Goal: Transaction & Acquisition: Purchase product/service

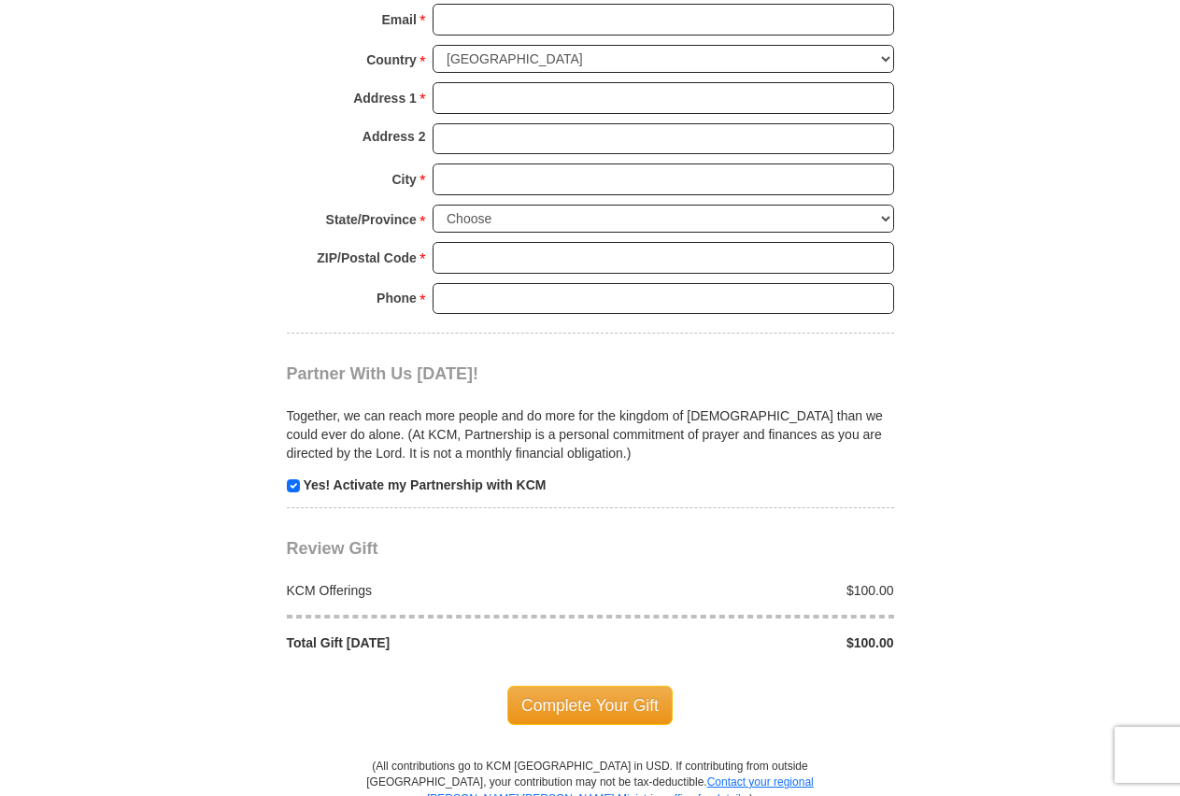
scroll to position [1525, 0]
click at [294, 482] on input "checkbox" at bounding box center [293, 486] width 13 height 13
checkbox input "false"
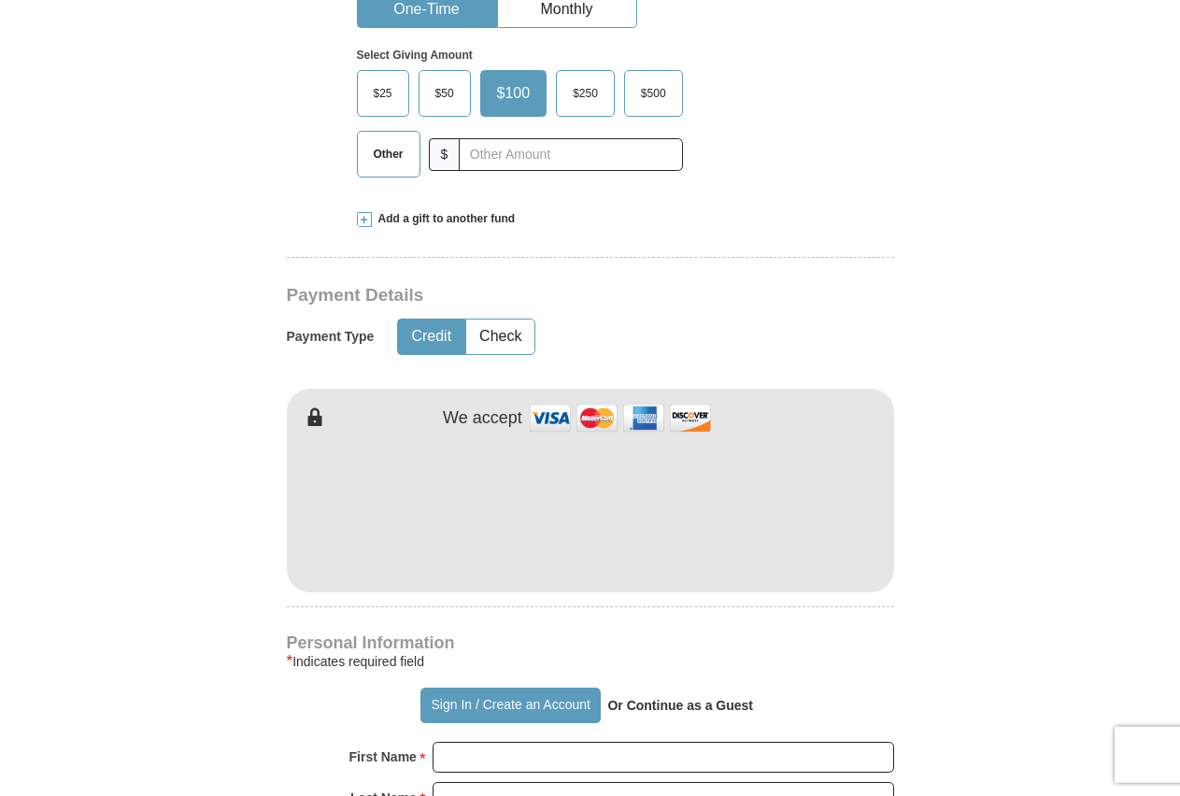
scroll to position [476, 0]
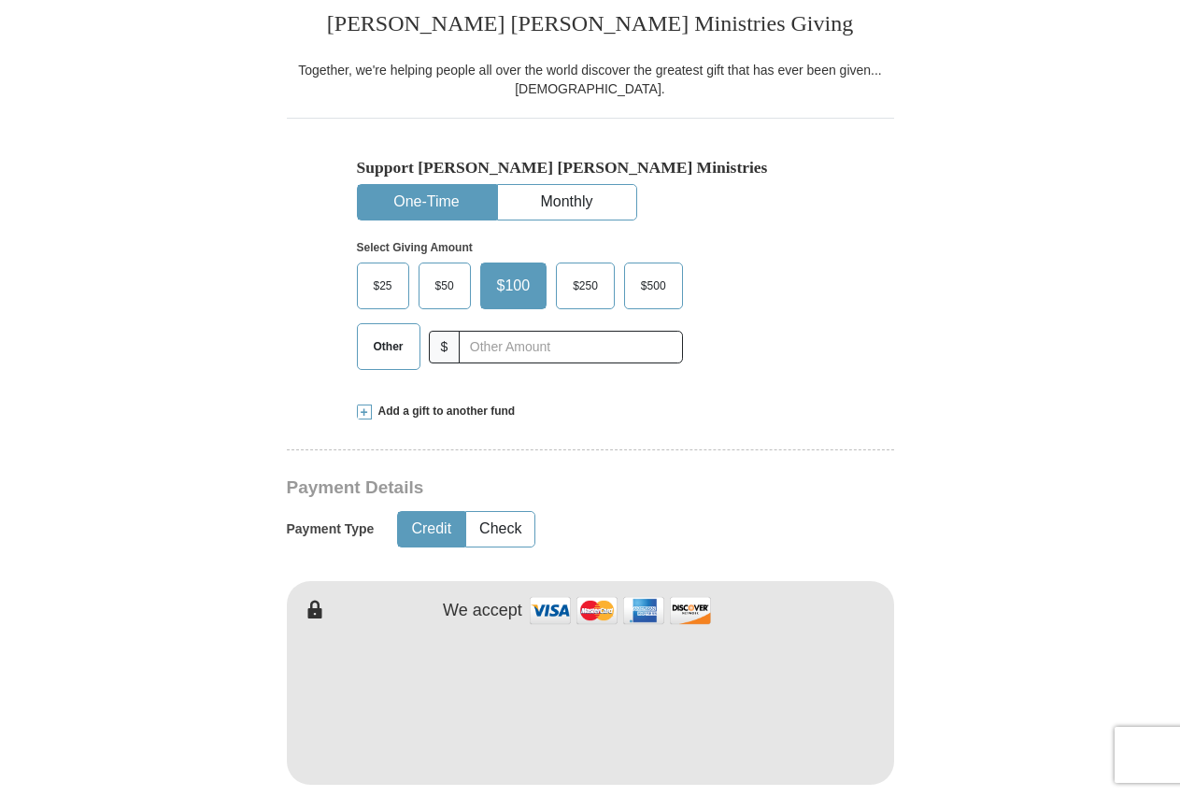
click at [378, 352] on span "Other" at bounding box center [388, 347] width 49 height 28
click at [0, 0] on input "Other" at bounding box center [0, 0] width 0 height 0
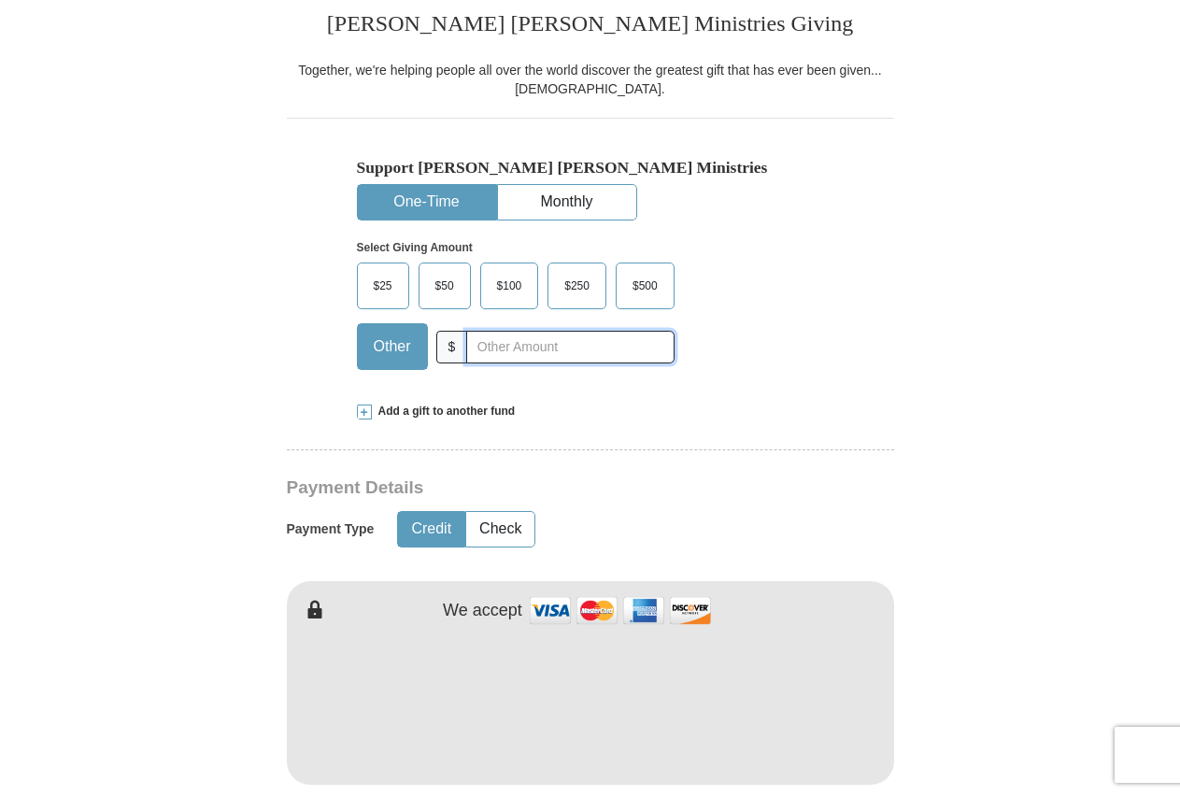
click at [533, 348] on input "text" at bounding box center [569, 347] width 207 height 33
type input "40.00"
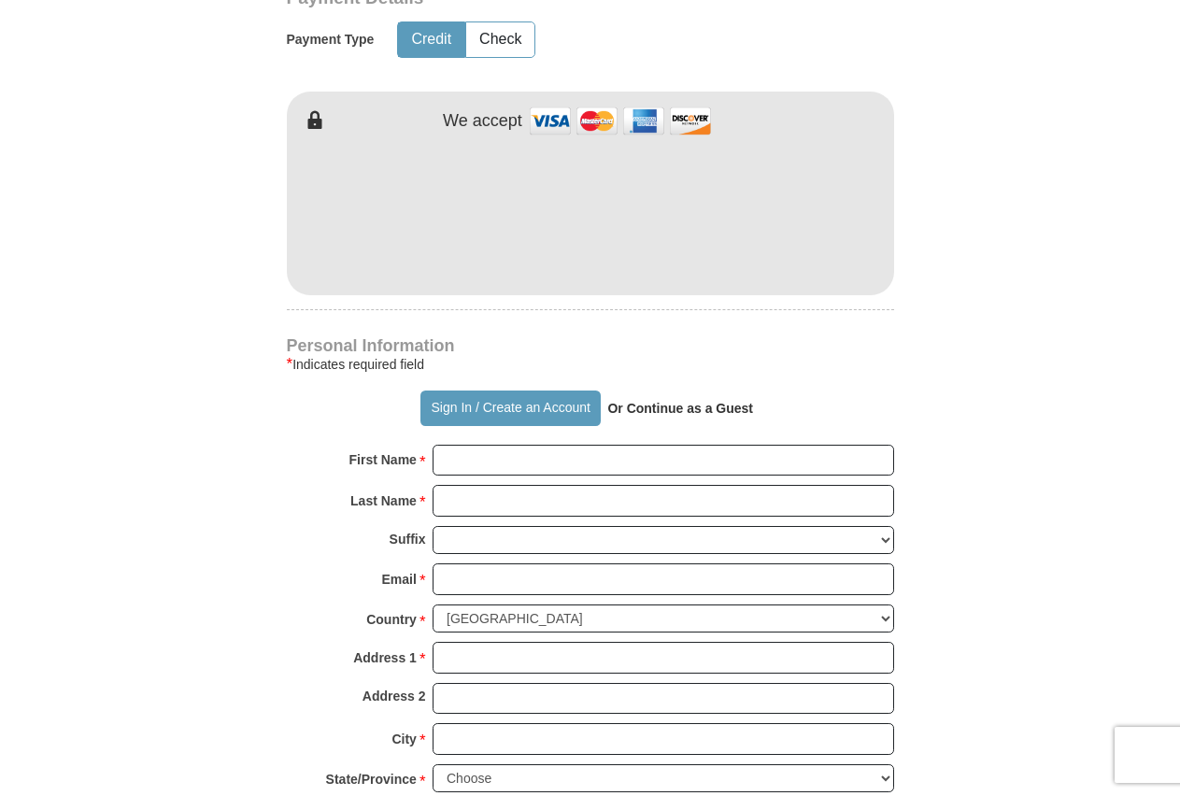
scroll to position [1048, 0]
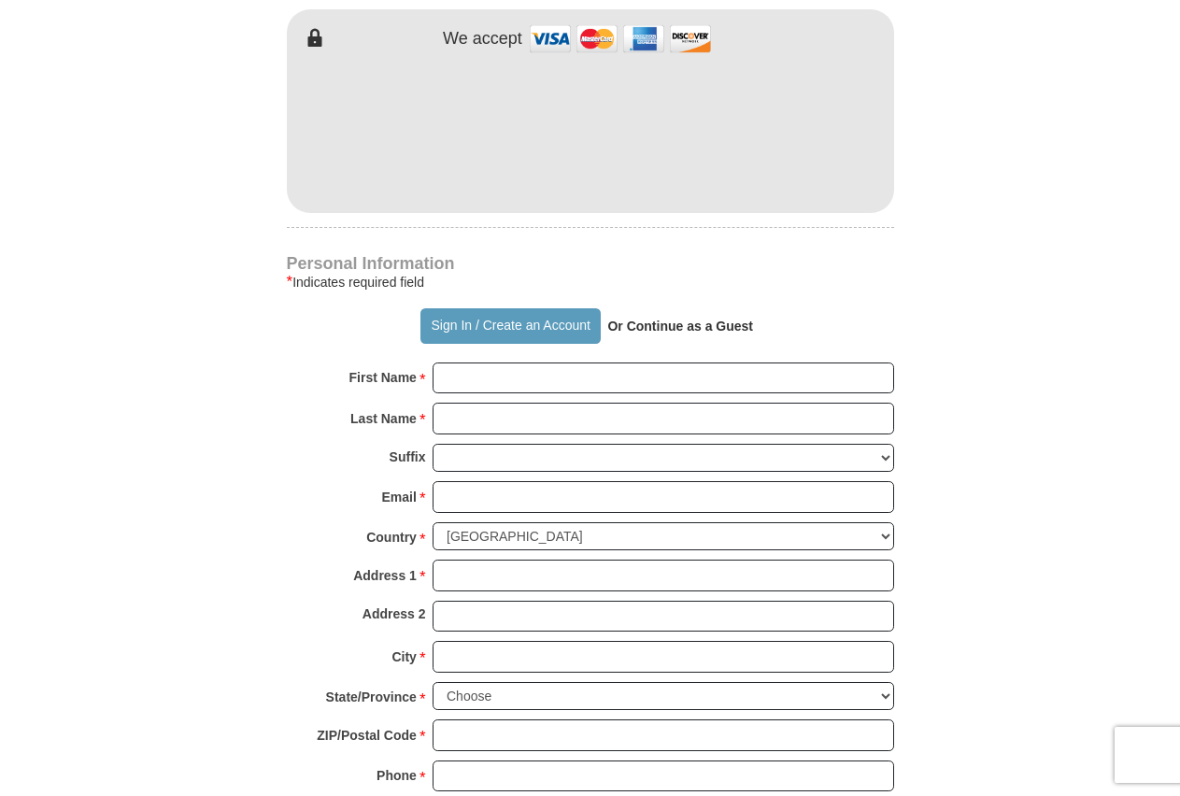
click at [683, 324] on strong "Or Continue as a Guest" at bounding box center [680, 326] width 146 height 15
click at [586, 376] on input "First Name *" at bounding box center [664, 378] width 462 height 32
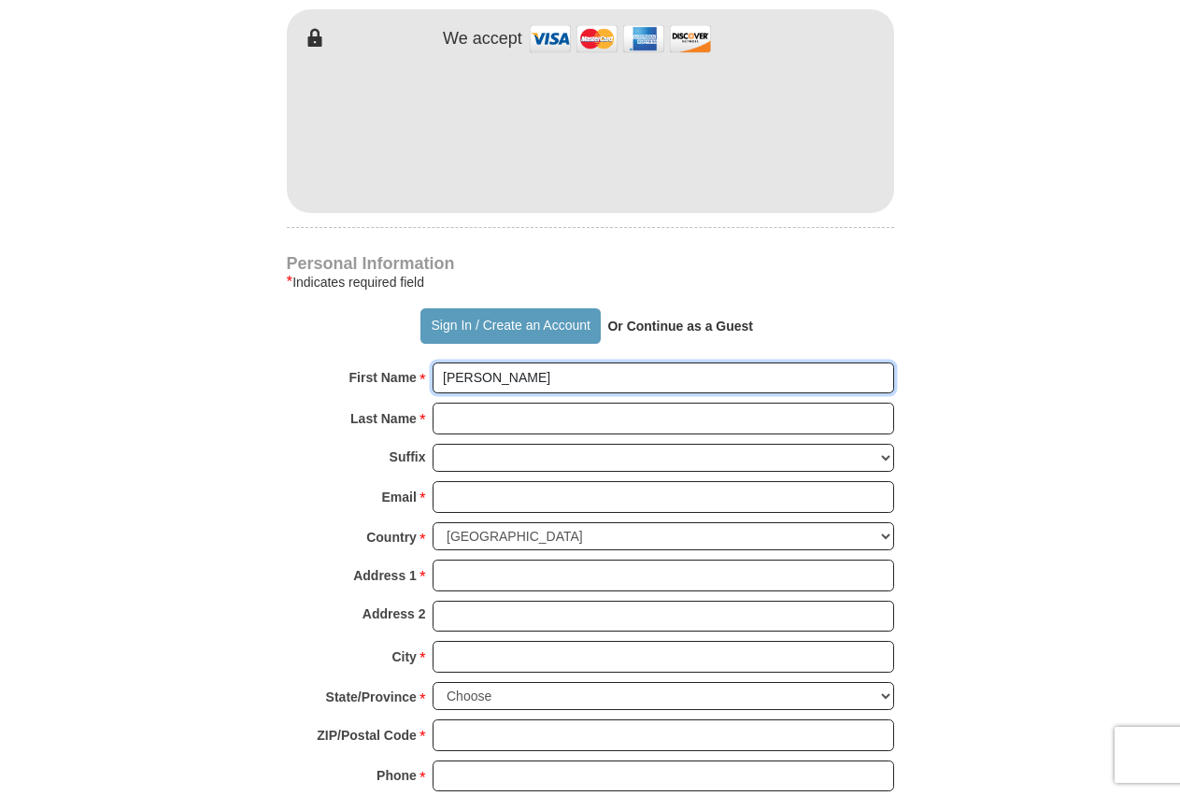
type input "[PERSON_NAME]"
click at [473, 423] on input "Last Name *" at bounding box center [664, 419] width 462 height 32
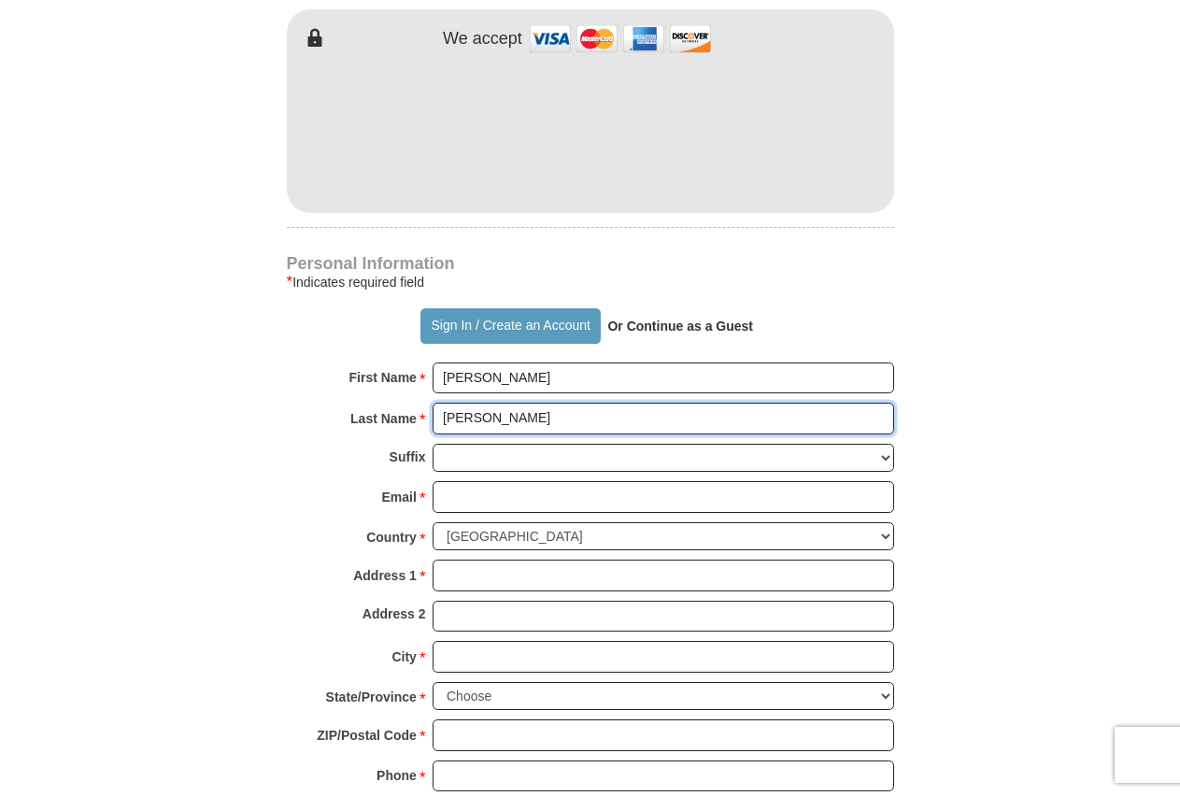
type input "[PERSON_NAME]"
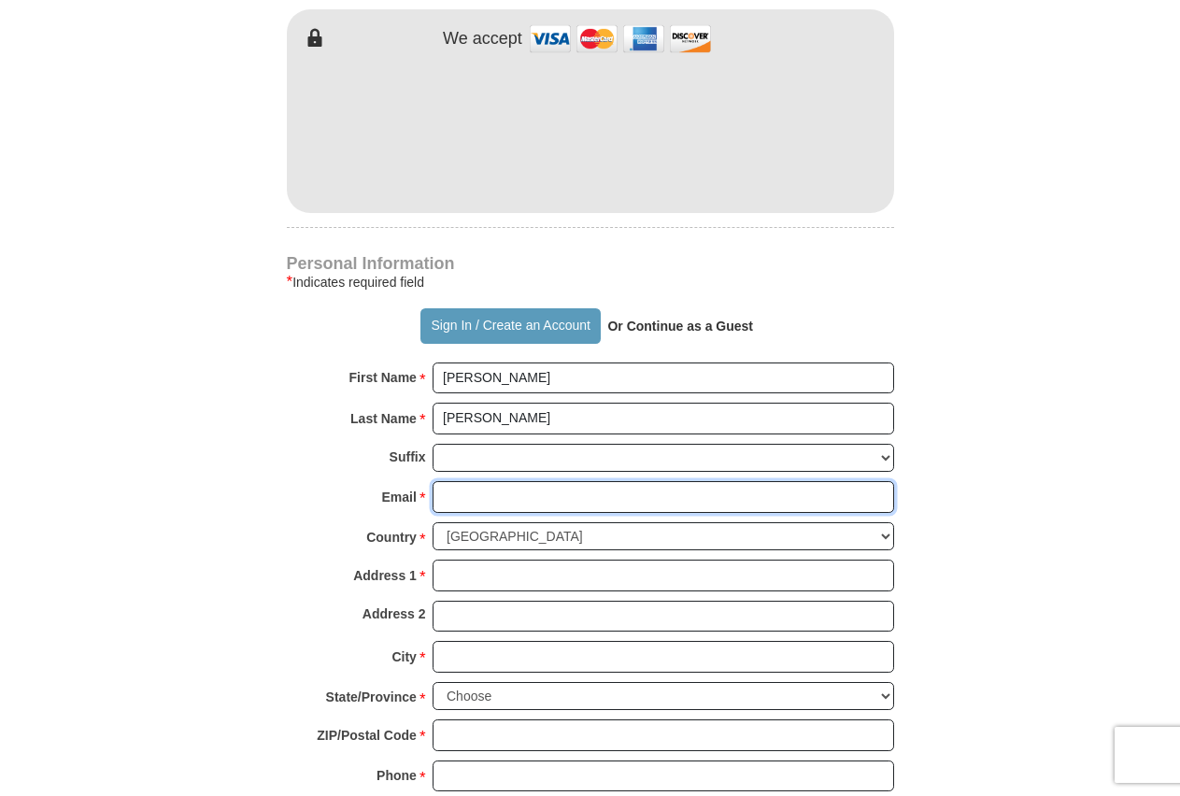
click at [468, 493] on input "Email *" at bounding box center [664, 497] width 462 height 32
type input "[EMAIL_ADDRESS][DOMAIN_NAME]"
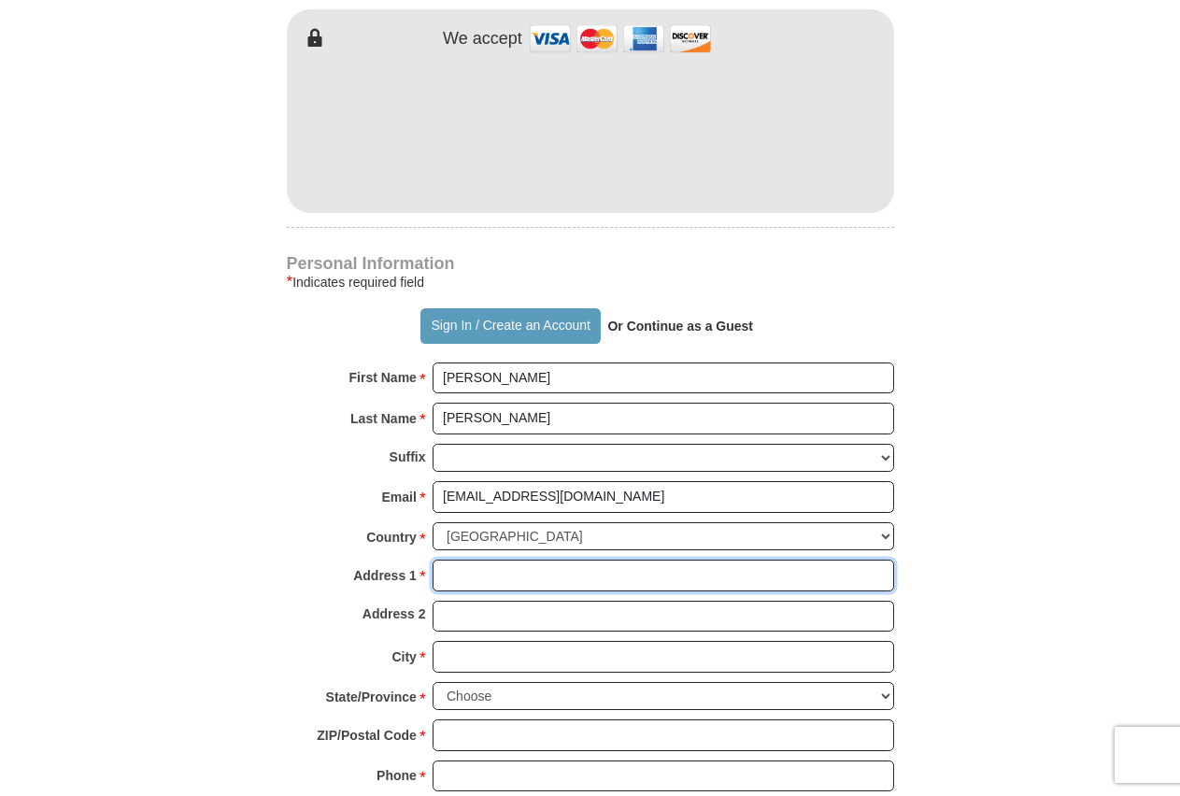
click at [474, 575] on input "Address 1 *" at bounding box center [664, 576] width 462 height 32
type input "PO BOX 508"
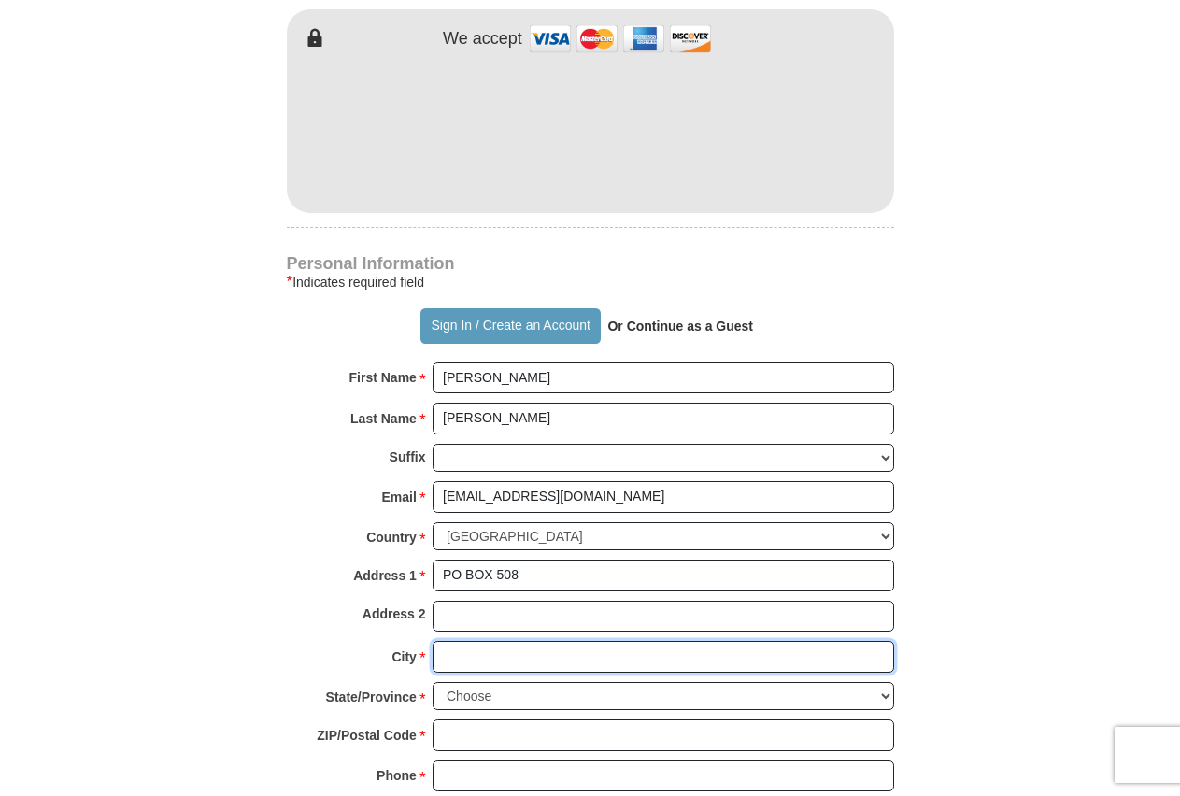
click at [489, 658] on input "City *" at bounding box center [664, 657] width 462 height 32
type input "[GEOGRAPHIC_DATA]"
click at [433, 682] on select "Choose [US_STATE] [US_STATE] [US_STATE] [US_STATE] [US_STATE] Armed Forces Amer…" at bounding box center [664, 696] width 462 height 29
select select "AR"
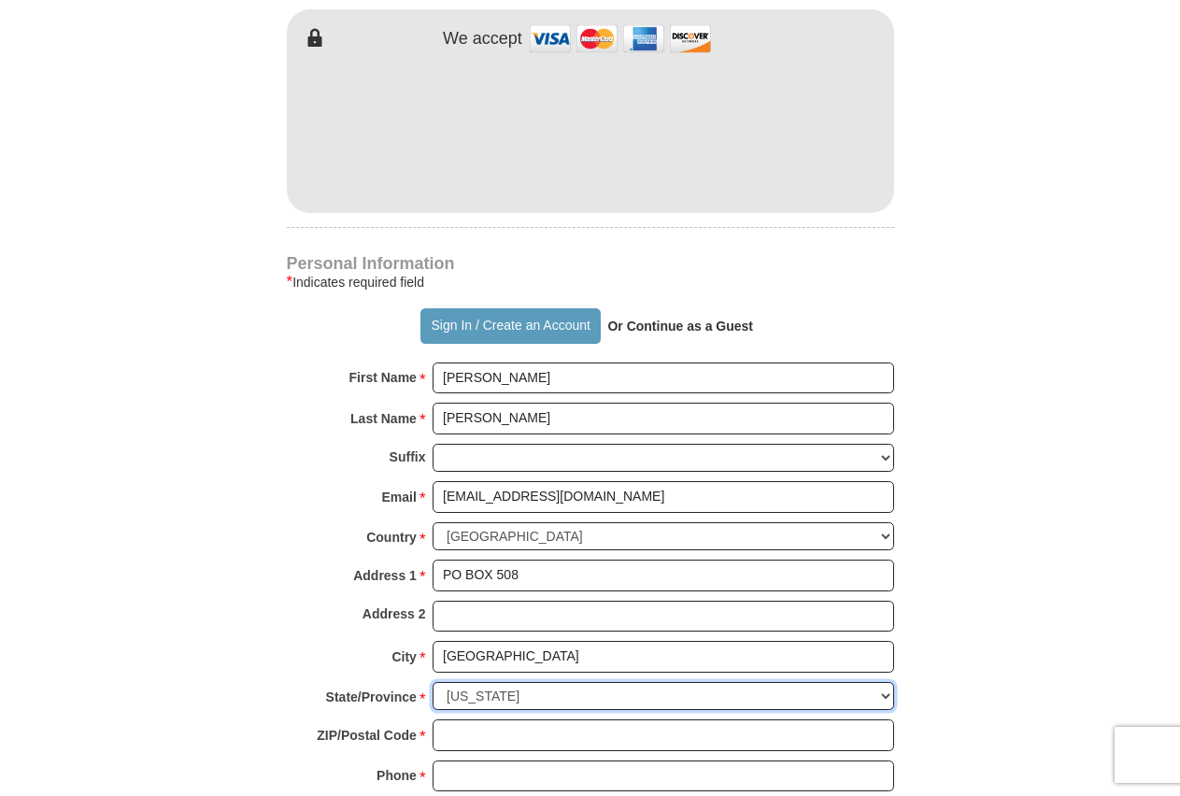
click option "[US_STATE]" at bounding box center [0, 0] width 0 height 0
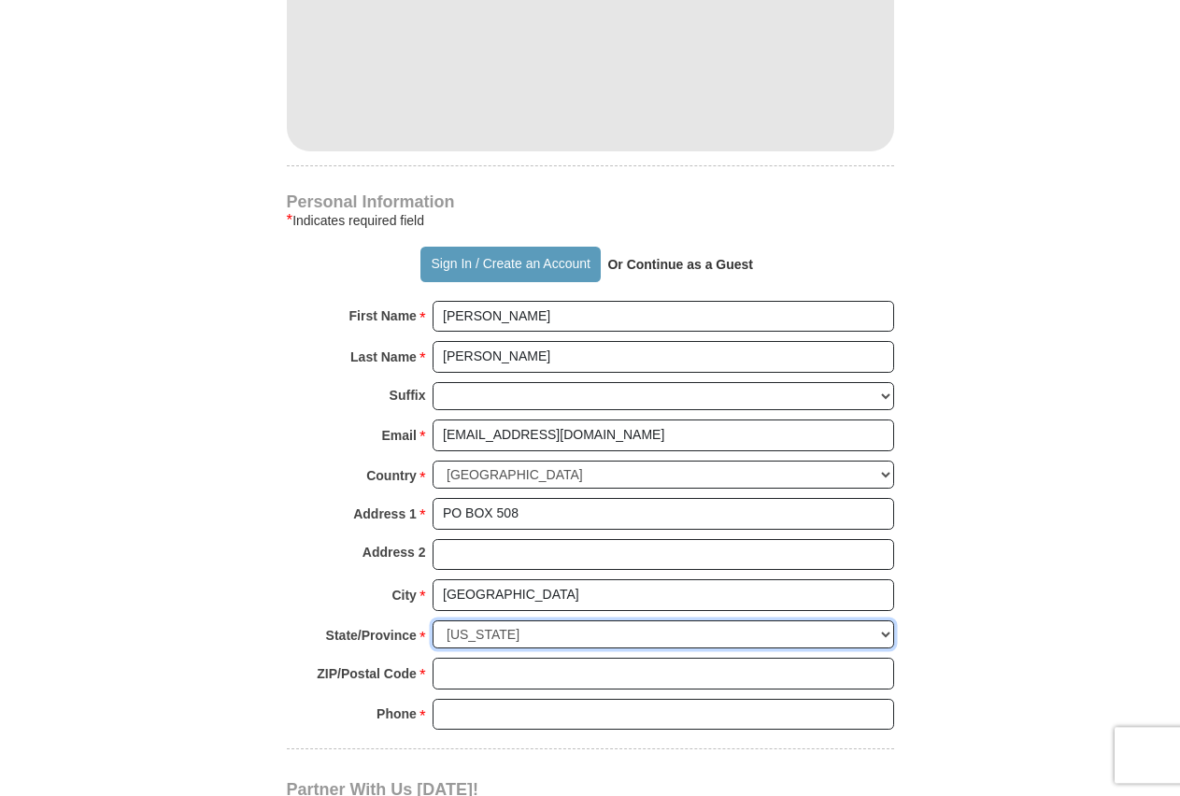
scroll to position [1239, 0]
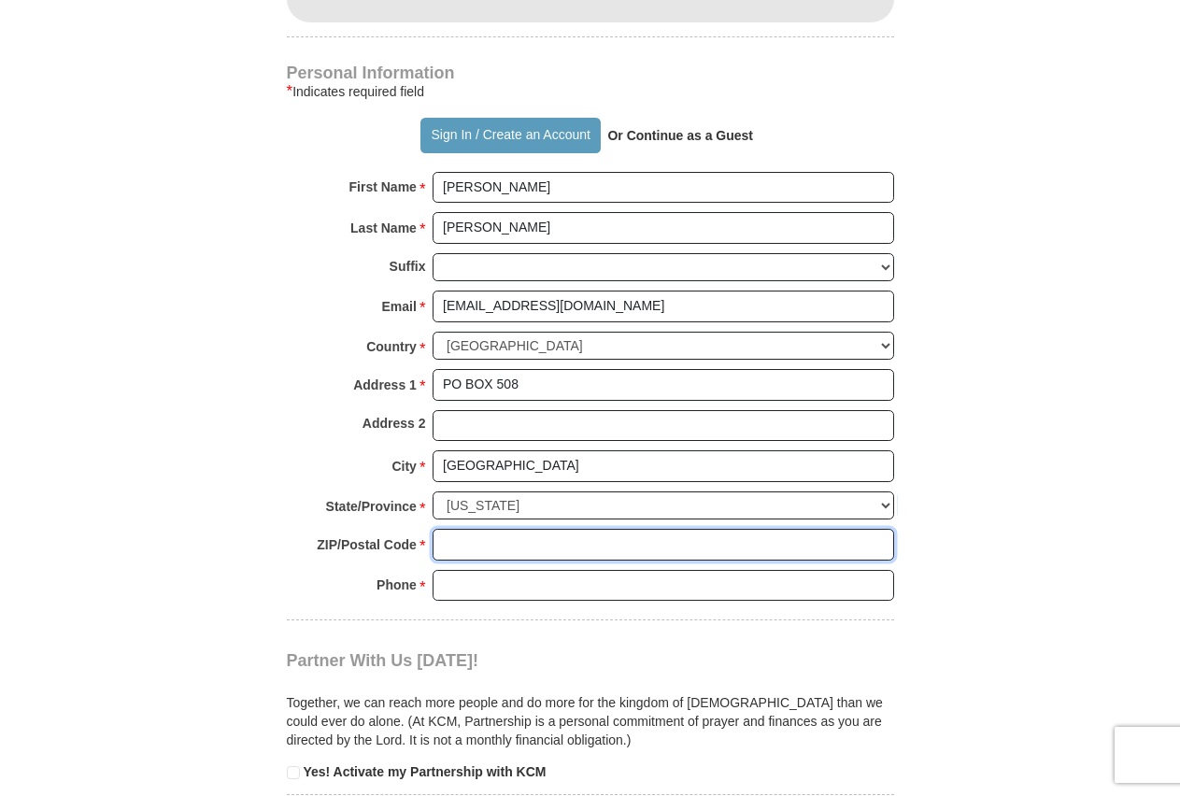
click at [570, 544] on input "ZIP/Postal Code *" at bounding box center [664, 545] width 462 height 32
type input "72476-0508"
click at [481, 582] on input "Phone * *" at bounding box center [664, 586] width 462 height 32
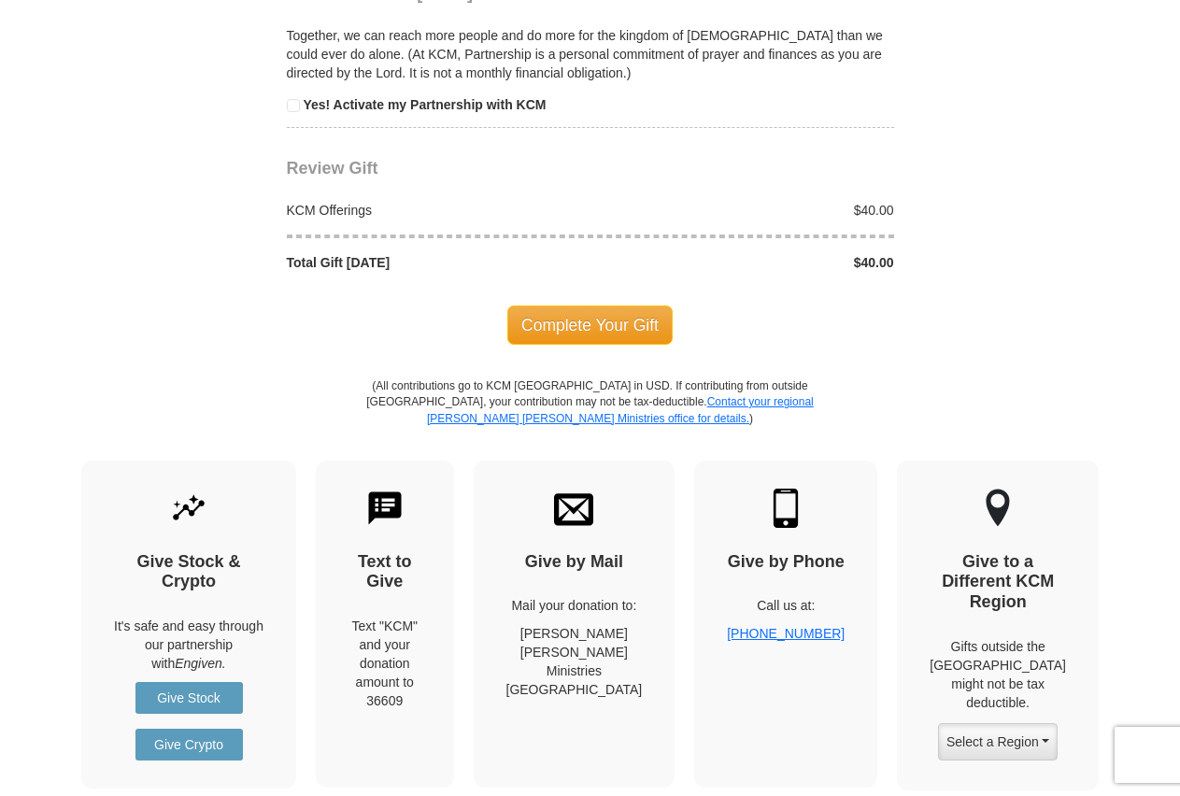
scroll to position [1811, 0]
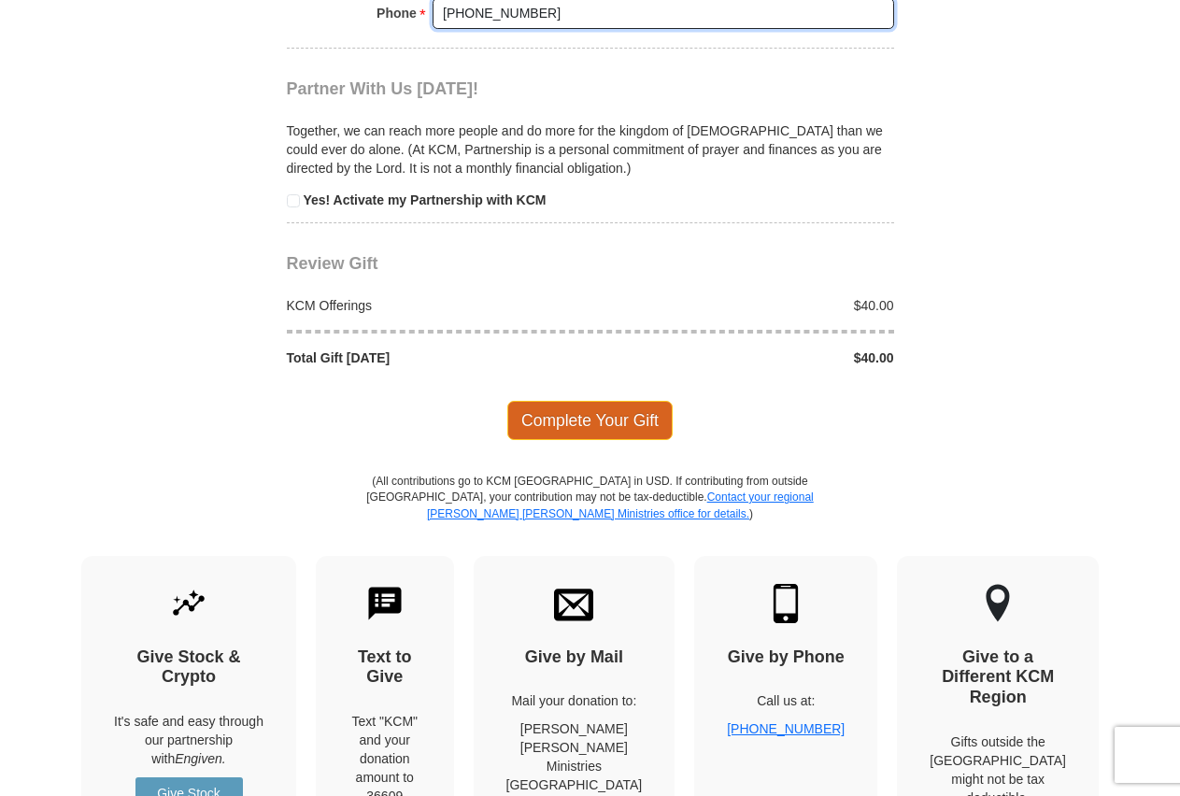
type input "[PHONE_NUMBER]"
click at [582, 424] on span "Complete Your Gift" at bounding box center [589, 420] width 165 height 39
